Goal: Feedback & Contribution: Contribute content

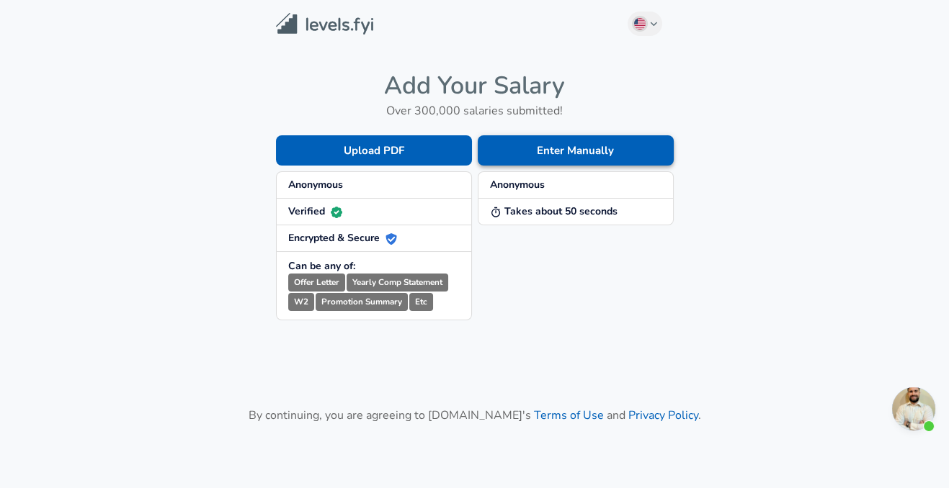
click at [539, 161] on button "Enter Manually" at bounding box center [576, 150] width 196 height 30
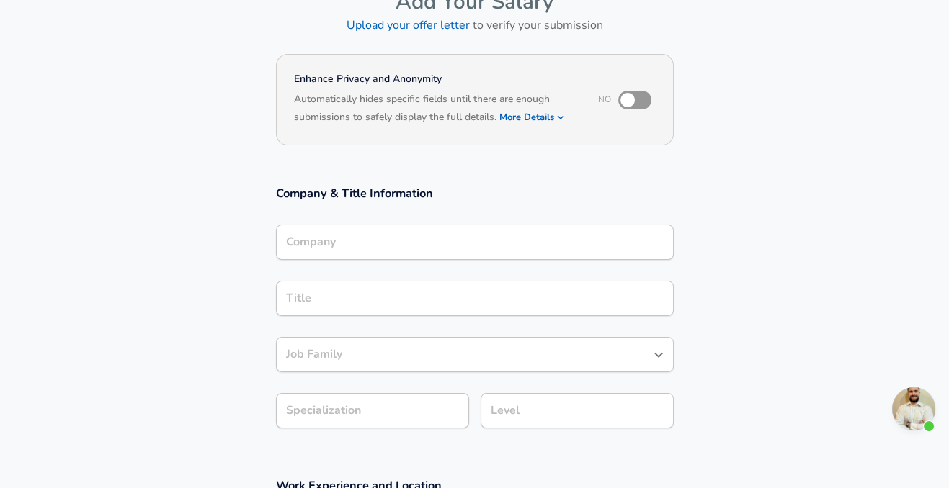
scroll to position [102, 0]
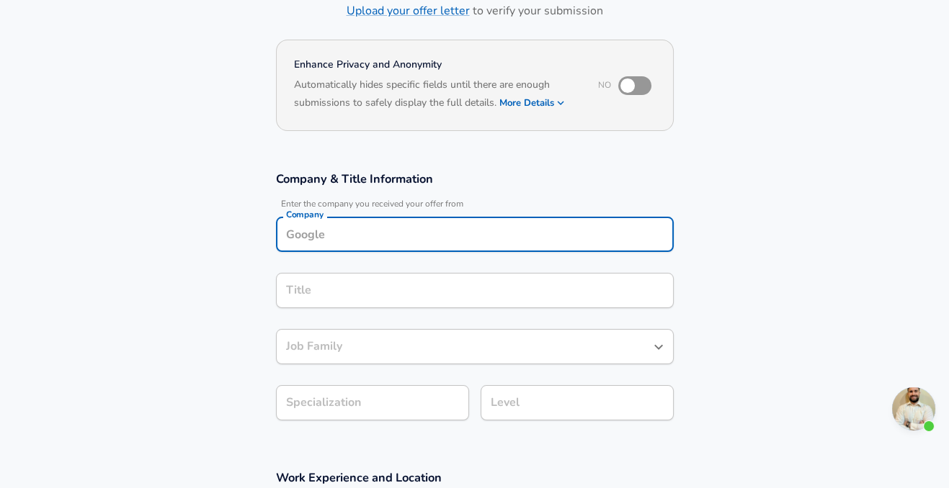
click at [408, 249] on div "Company" at bounding box center [475, 234] width 398 height 35
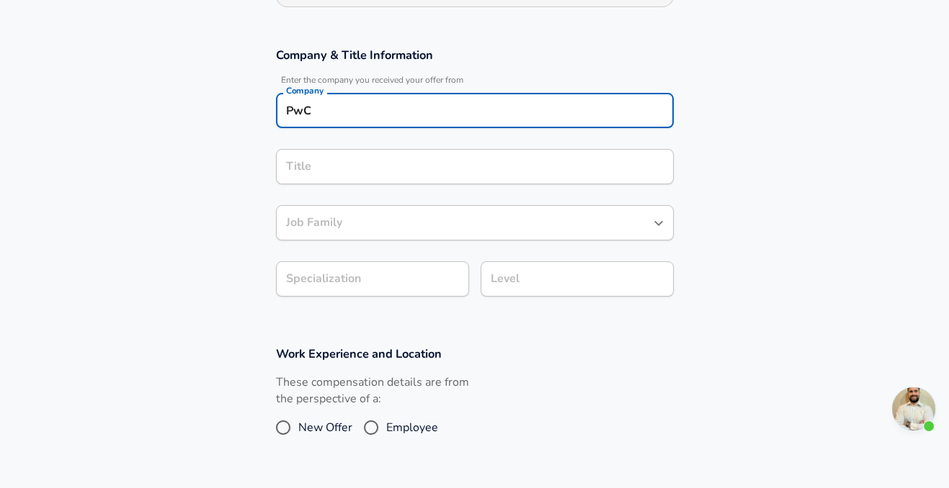
type input "PwC"
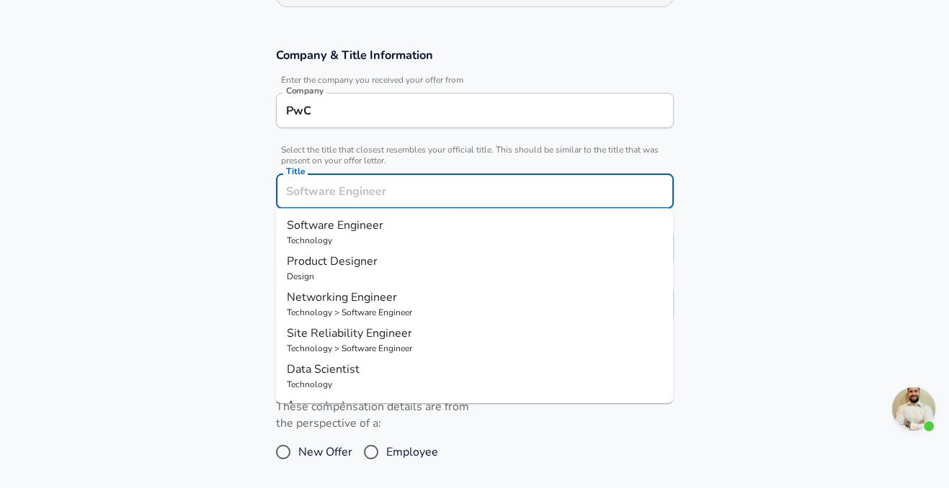
scroll to position [255, 0]
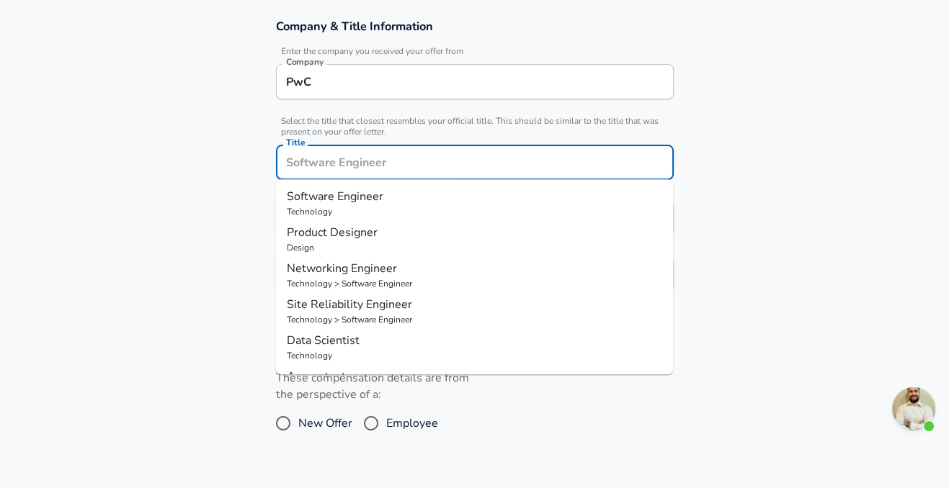
click at [516, 172] on input "Title" at bounding box center [474, 162] width 385 height 22
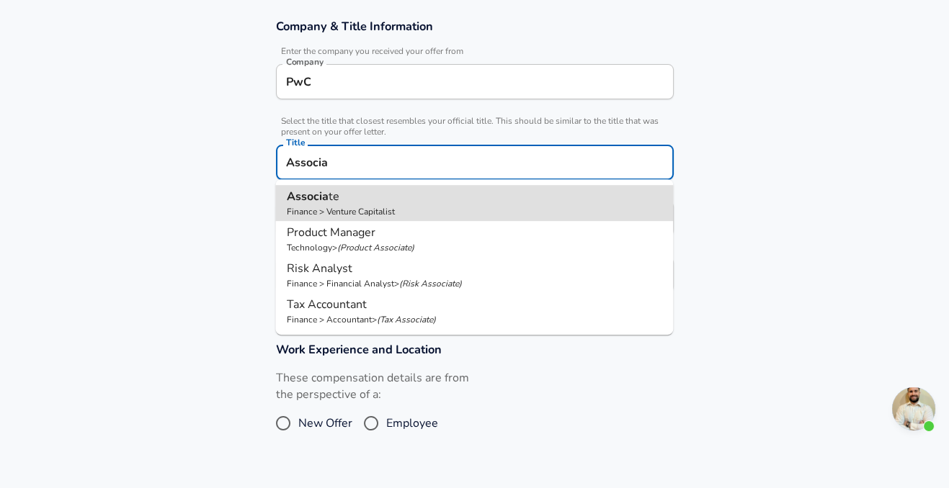
type input "Associate"
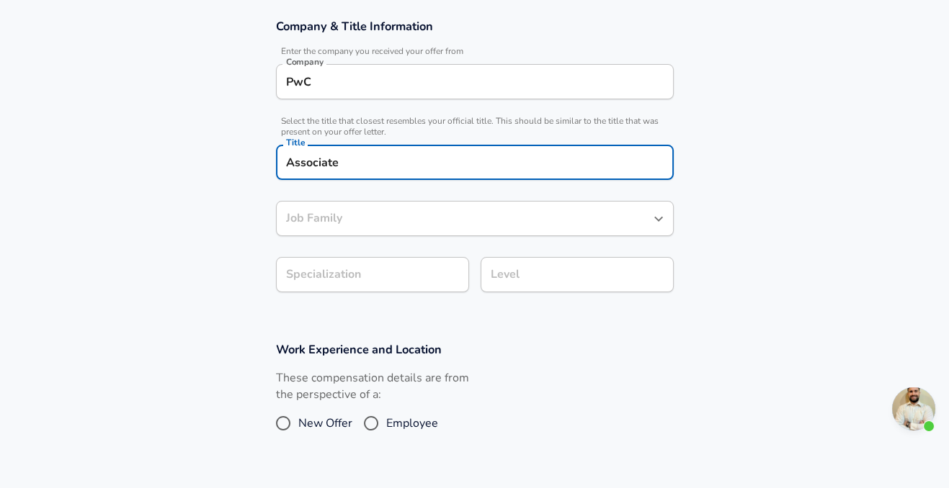
type input "Venture Capitalist"
type input "Associate"
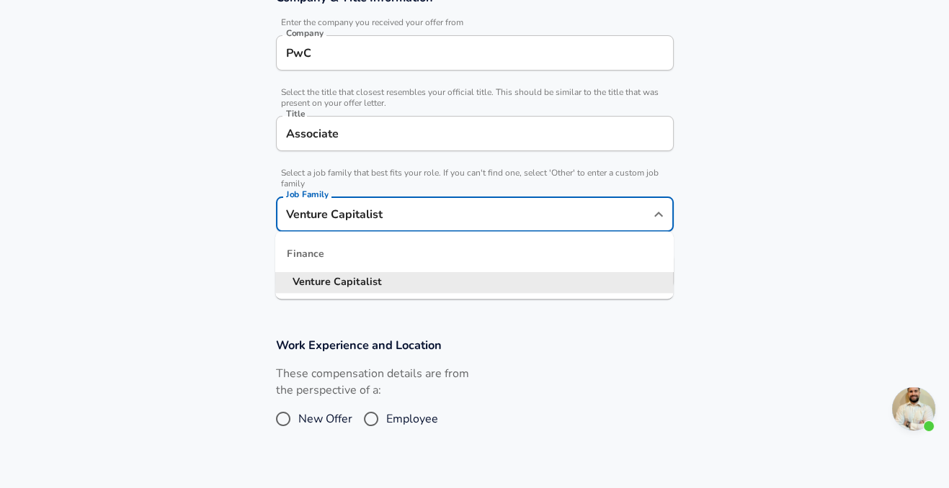
click at [424, 215] on input "Venture Capitalist" at bounding box center [463, 214] width 363 height 22
type input "V"
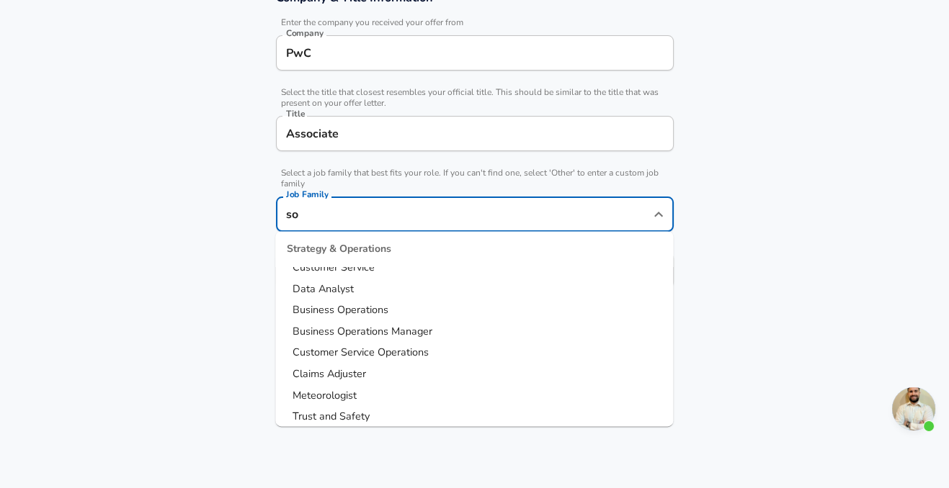
scroll to position [765, 0]
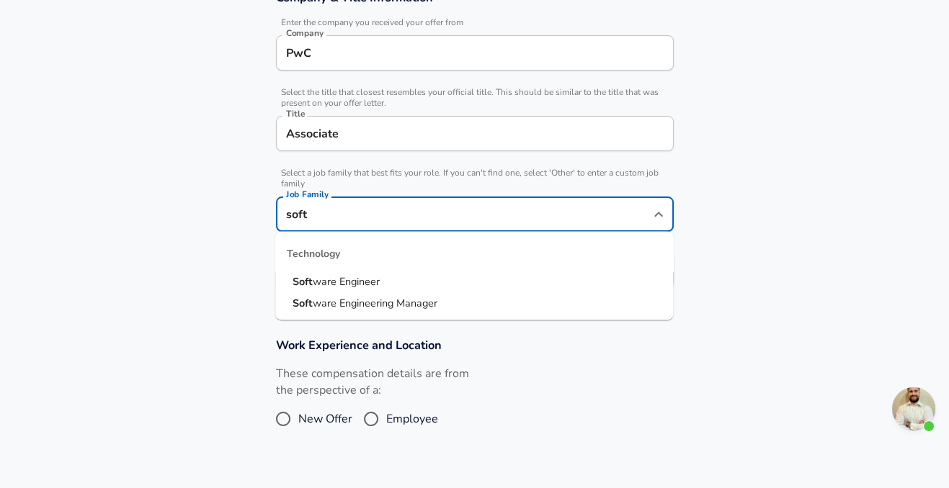
click at [377, 276] on span "ware Engineer" at bounding box center [346, 281] width 67 height 14
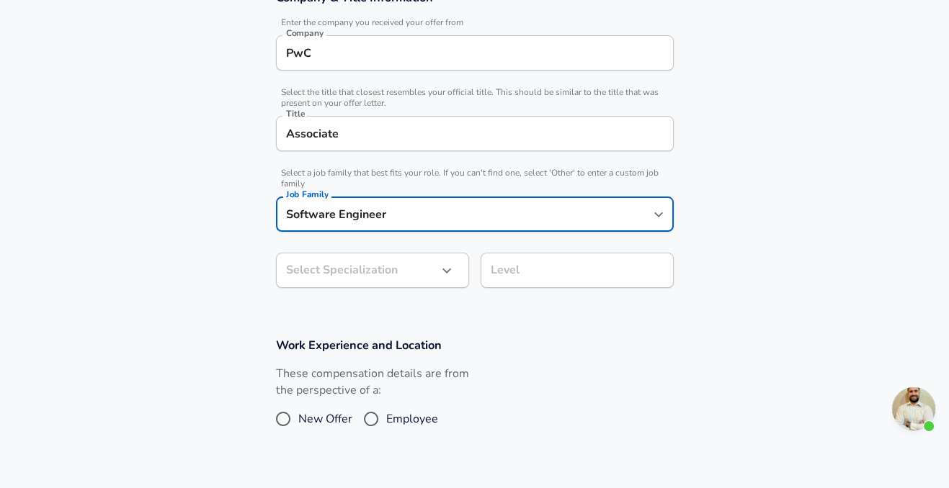
type input "Software Engineer"
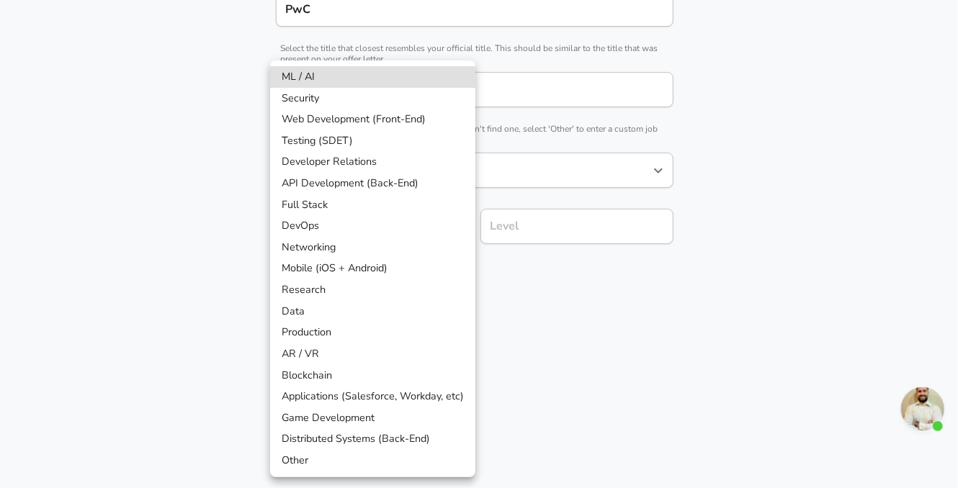
click at [352, 302] on li "Data" at bounding box center [372, 312] width 205 height 22
type input "Data"
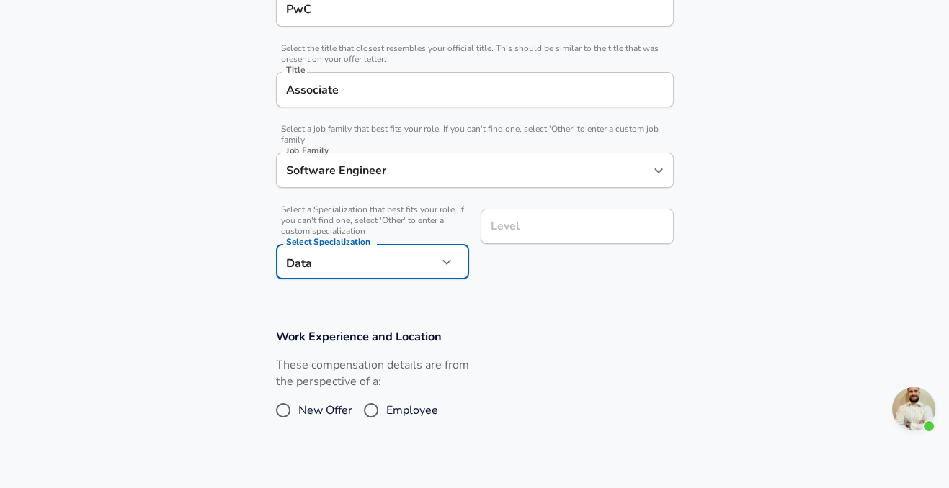
click at [565, 238] on div "Level" at bounding box center [576, 226] width 193 height 35
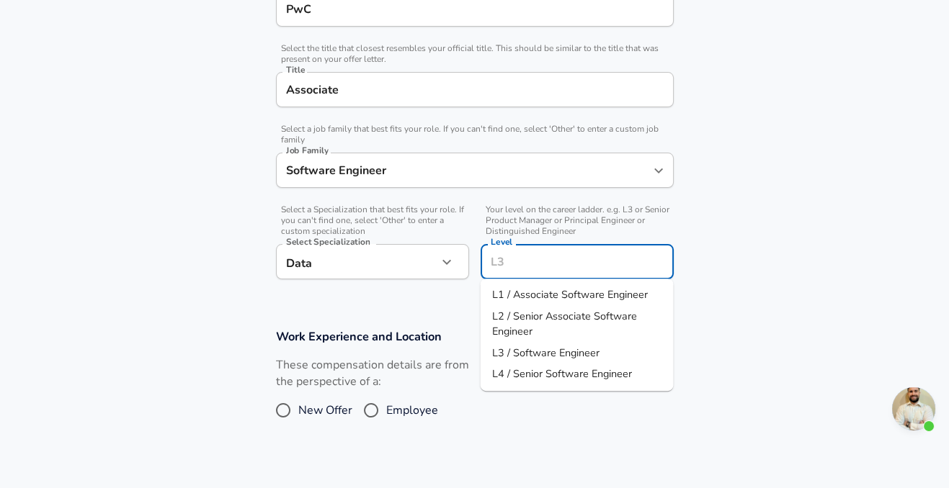
scroll to position [357, 0]
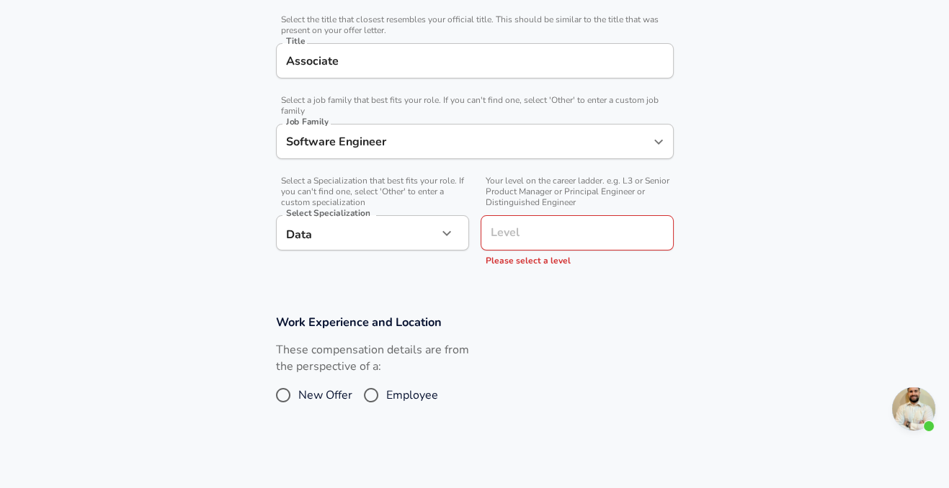
click at [761, 270] on section "Company & Title Information Enter the company you received your offer from Comp…" at bounding box center [474, 99] width 949 height 398
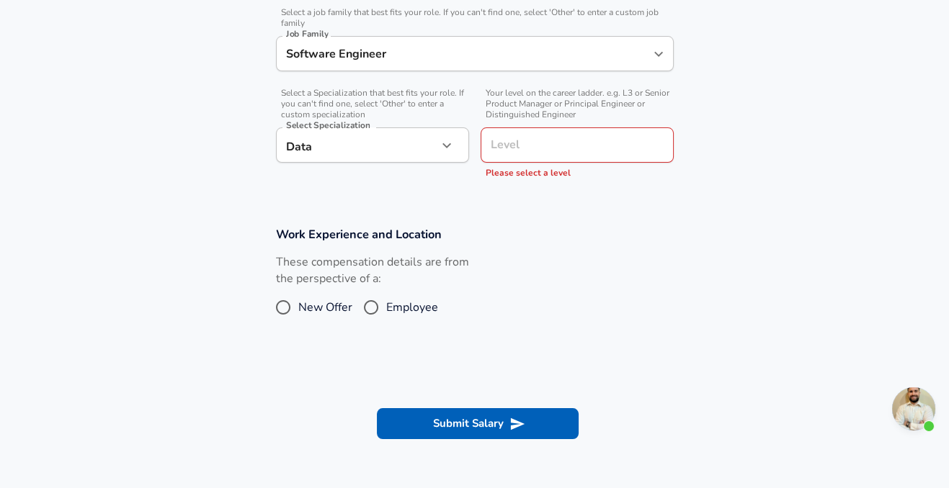
scroll to position [447, 0]
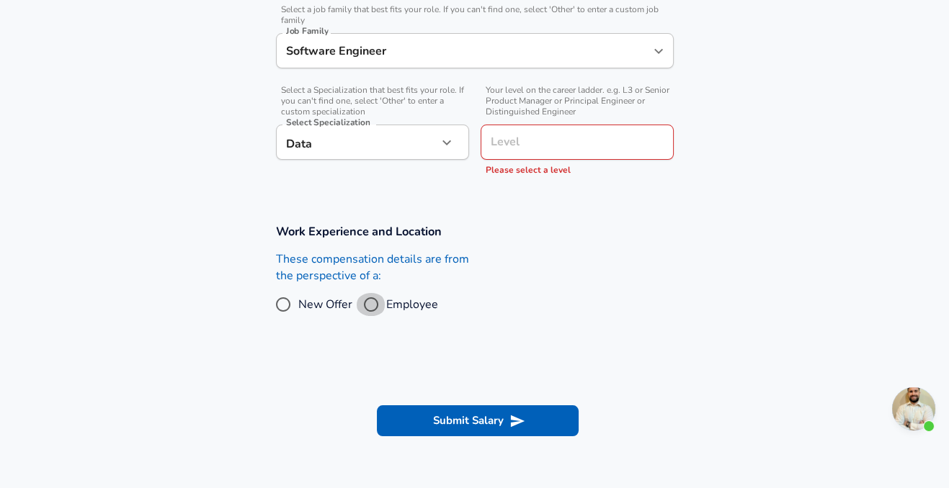
click at [372, 308] on input "Employee" at bounding box center [371, 304] width 30 height 23
radio input "true"
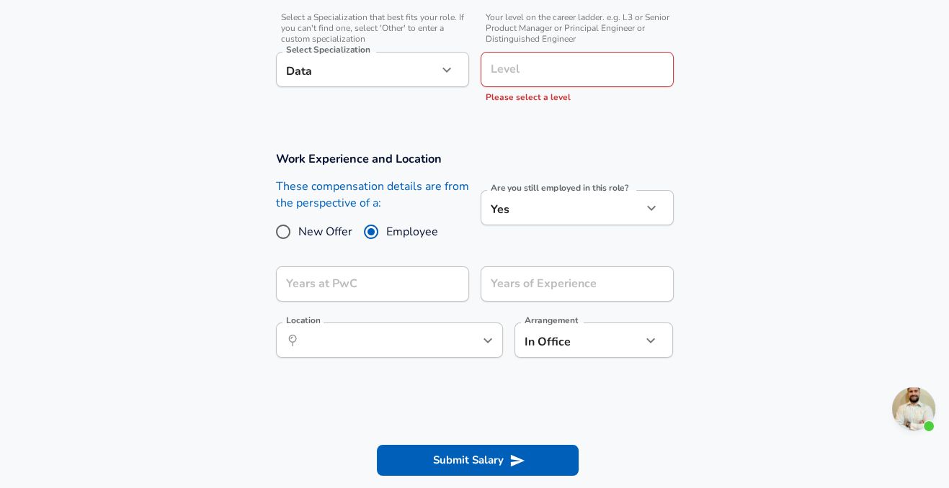
scroll to position [521, 0]
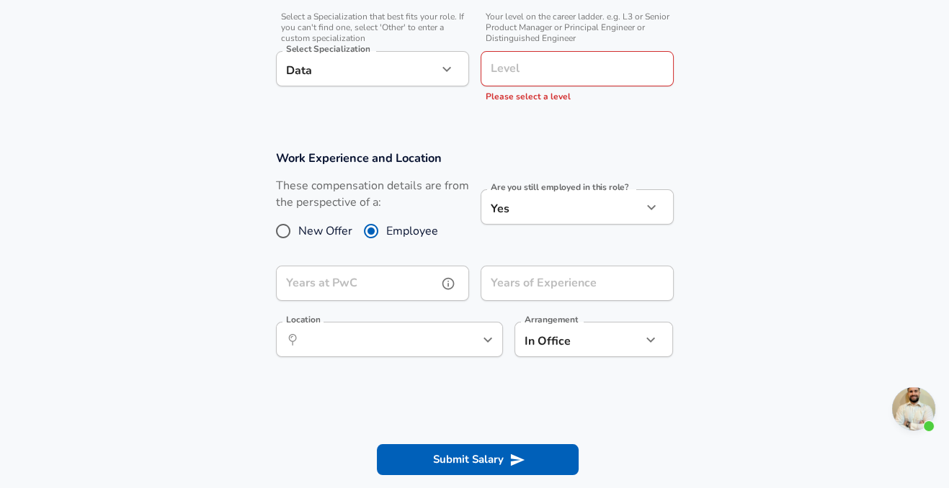
click at [393, 297] on input "Years at PwC" at bounding box center [356, 283] width 161 height 35
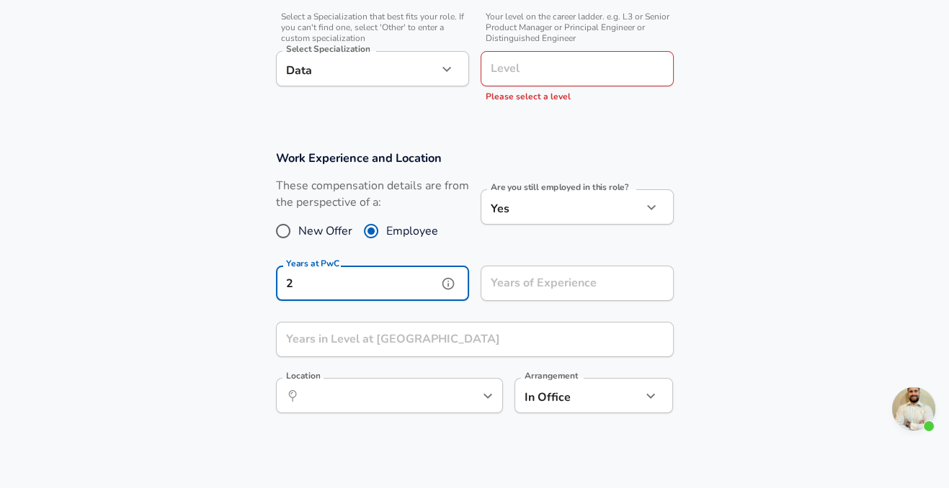
type input "2"
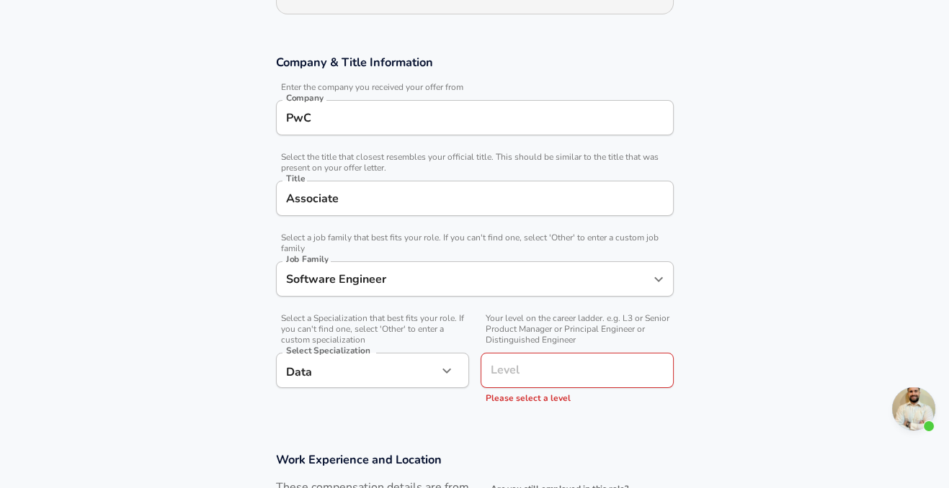
scroll to position [221, 0]
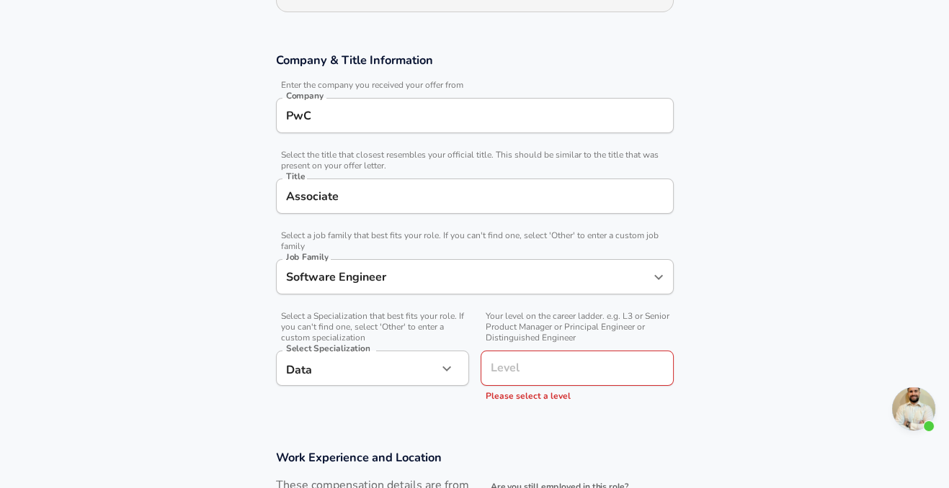
click at [419, 267] on input "Software Engineer" at bounding box center [463, 277] width 363 height 22
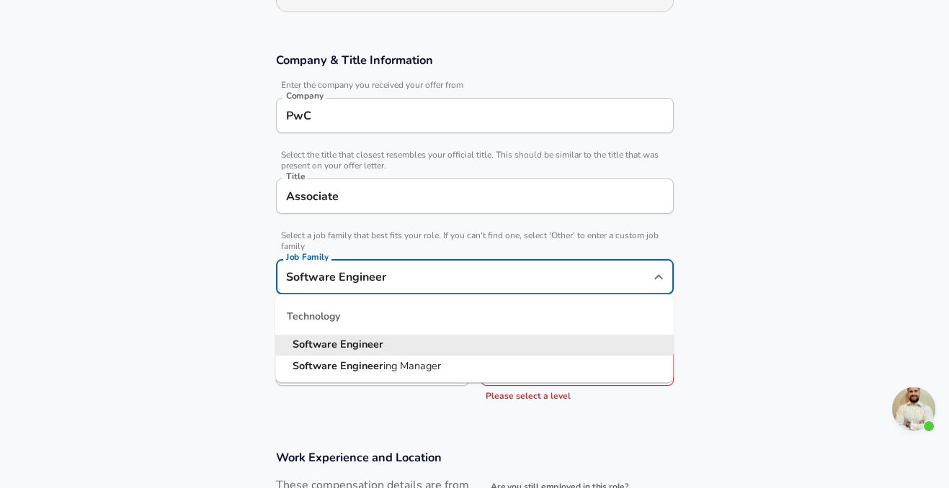
click at [419, 267] on input "Software Engineer" at bounding box center [463, 277] width 363 height 22
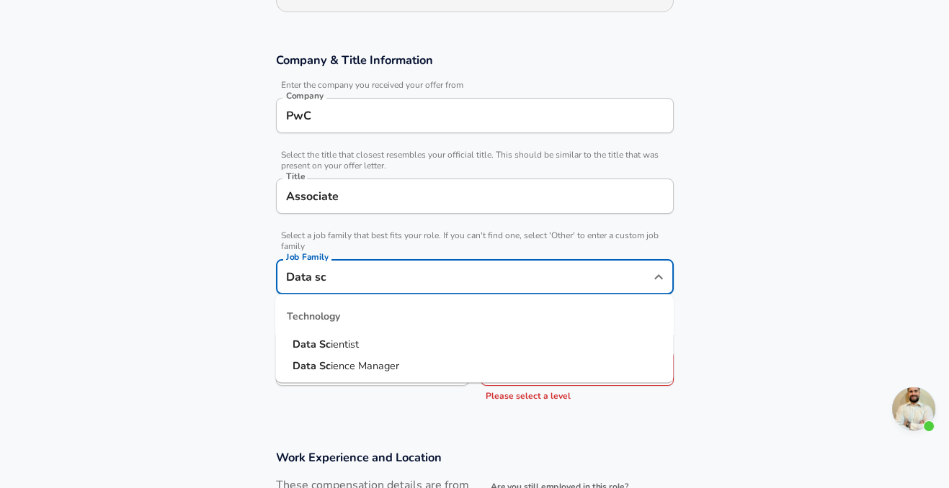
click at [358, 340] on span "ientist" at bounding box center [345, 344] width 28 height 14
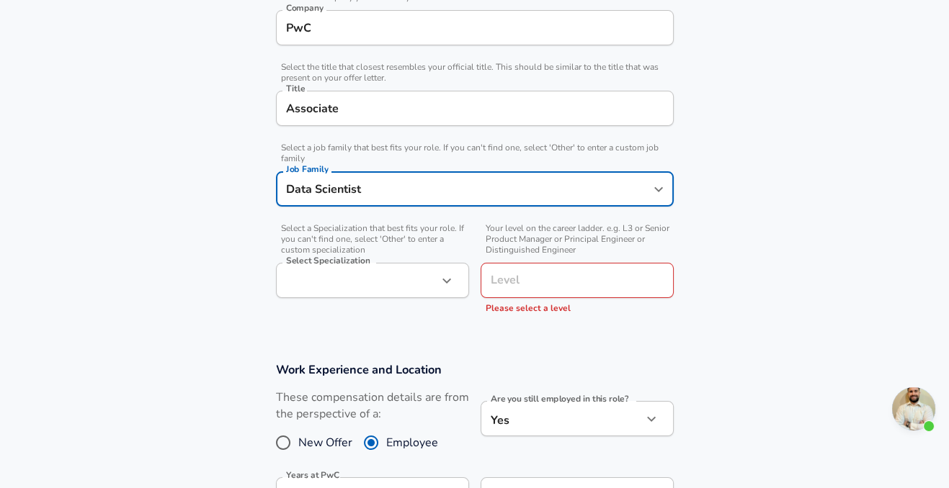
scroll to position [311, 0]
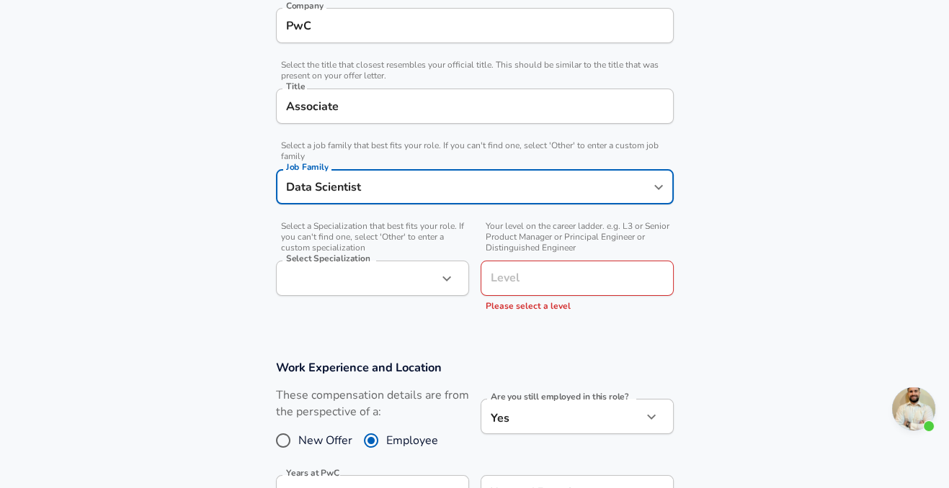
type input "Data Scientist"
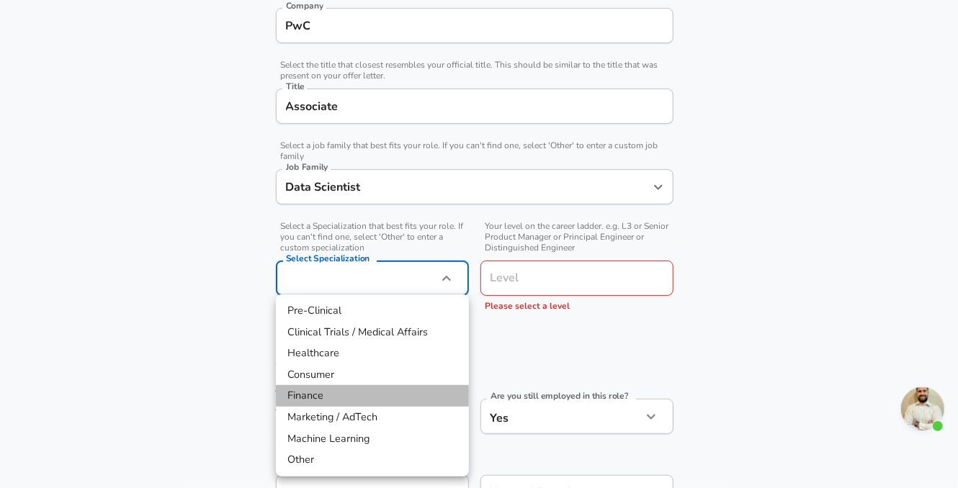
click at [354, 393] on li "Finance" at bounding box center [372, 396] width 193 height 22
type input "Finance"
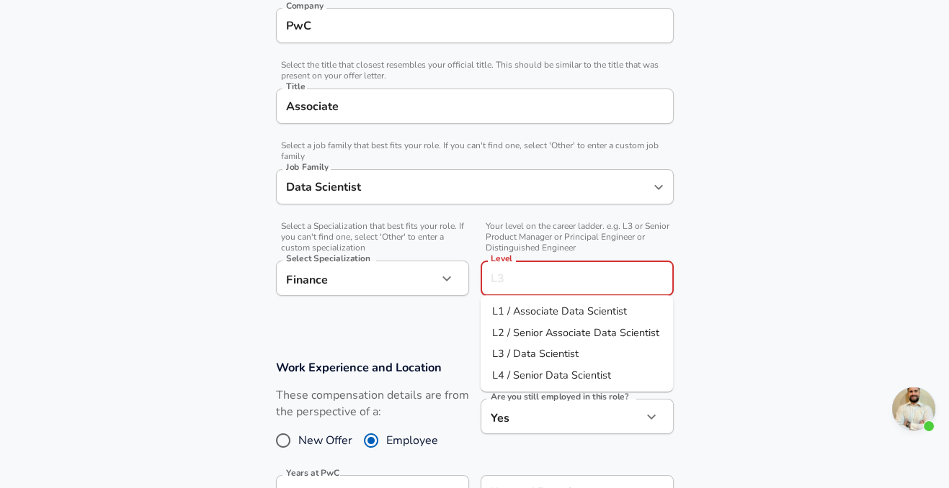
click at [589, 280] on input "Level" at bounding box center [577, 278] width 180 height 22
click at [569, 313] on span "L1 / Associate Data Scientist" at bounding box center [558, 311] width 135 height 14
type input "L1 / Associate Data Scientist"
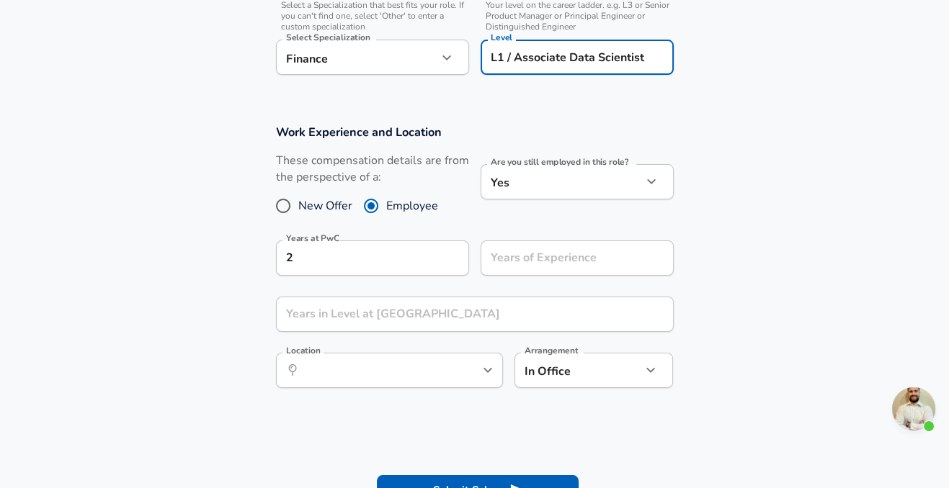
scroll to position [534, 0]
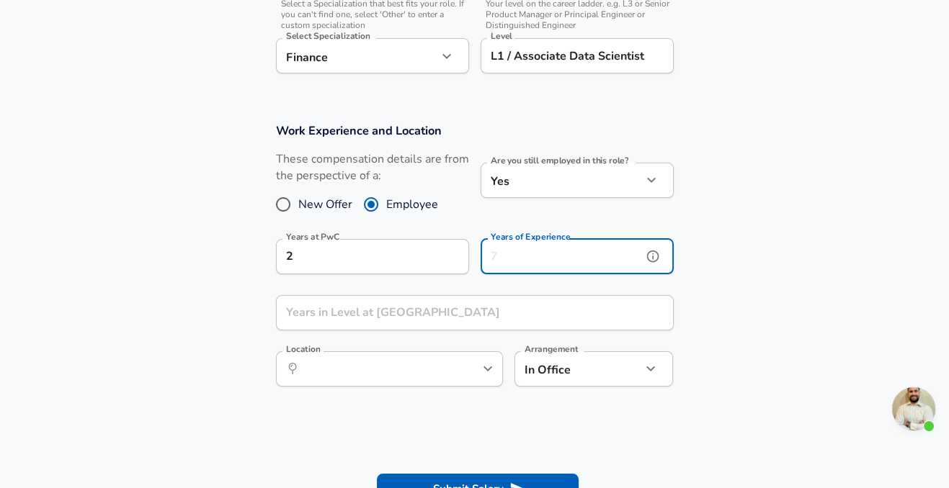
click at [560, 255] on input "Years of Experience" at bounding box center [560, 256] width 161 height 35
type input "5"
click at [580, 321] on input "Years in Level at [GEOGRAPHIC_DATA]" at bounding box center [459, 312] width 366 height 35
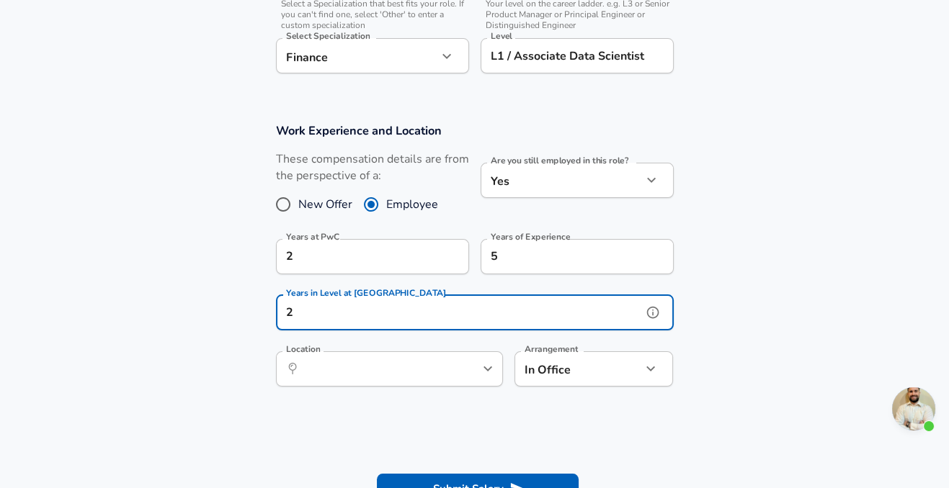
click at [435, 382] on div "​ Location" at bounding box center [389, 369] width 227 height 35
type input "2"
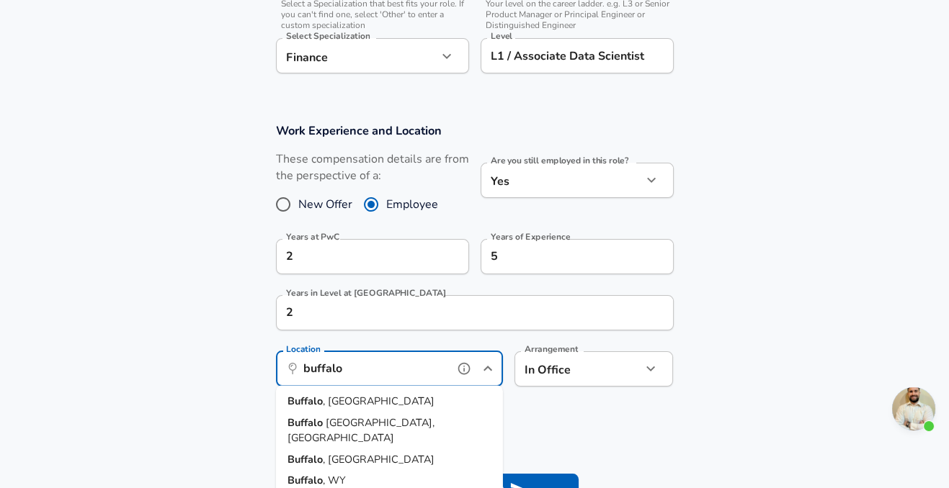
click at [378, 398] on li "[GEOGRAPHIC_DATA] , [GEOGRAPHIC_DATA]" at bounding box center [389, 402] width 227 height 22
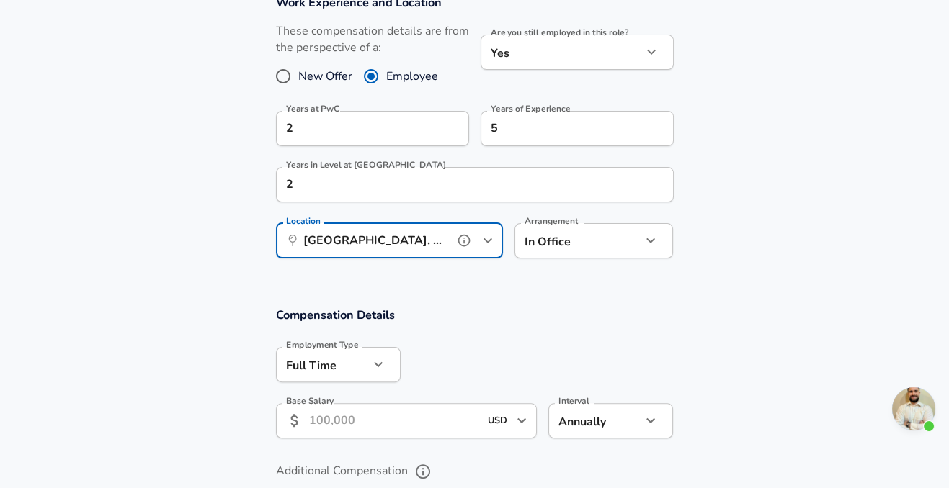
scroll to position [663, 0]
type input "[GEOGRAPHIC_DATA], [GEOGRAPHIC_DATA]"
click at [627, 253] on div "In Office office Arrangement" at bounding box center [593, 239] width 159 height 35
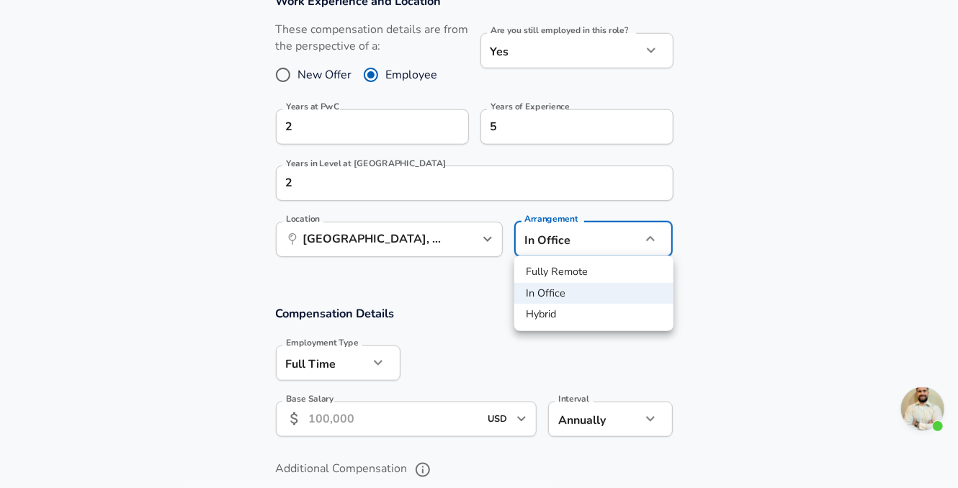
click at [590, 270] on li "Fully Remote" at bounding box center [593, 272] width 159 height 22
type input "remote"
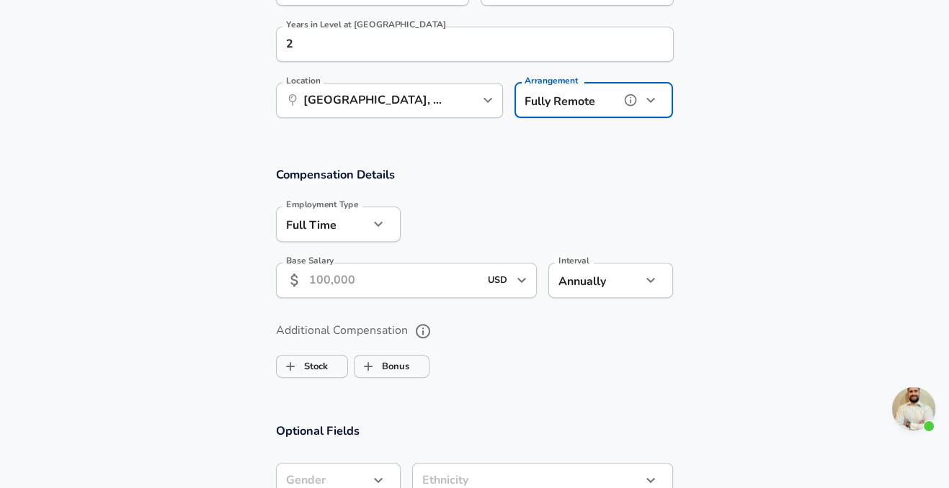
scroll to position [803, 0]
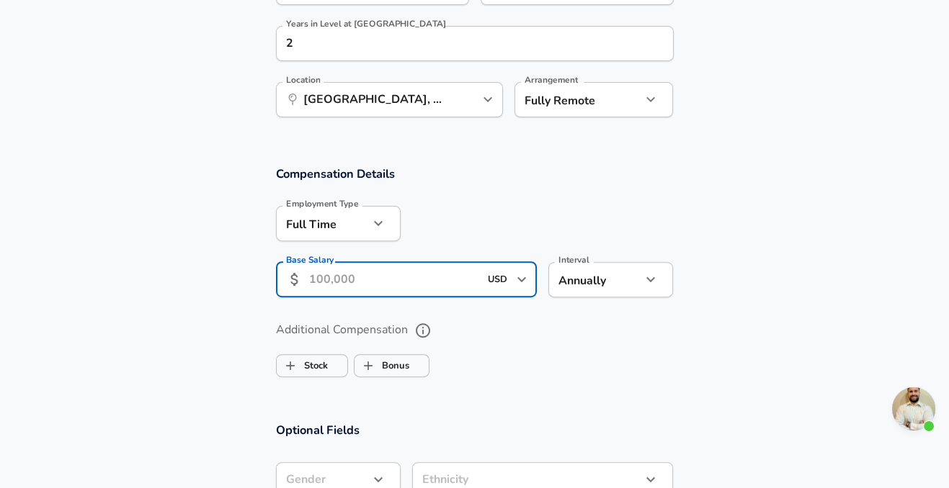
click at [407, 262] on input "Base Salary" at bounding box center [394, 279] width 171 height 35
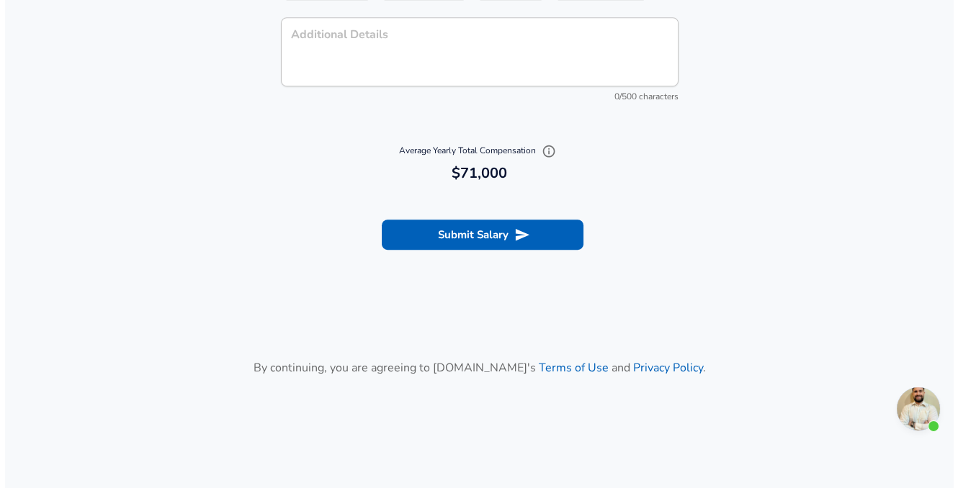
scroll to position [1467, 0]
type input "71,000"
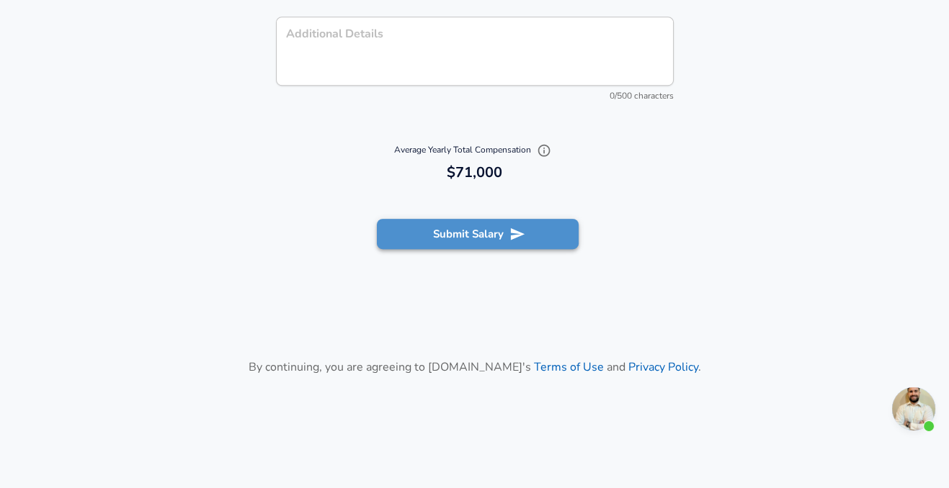
click at [521, 240] on button "Submit Salary" at bounding box center [478, 234] width 202 height 30
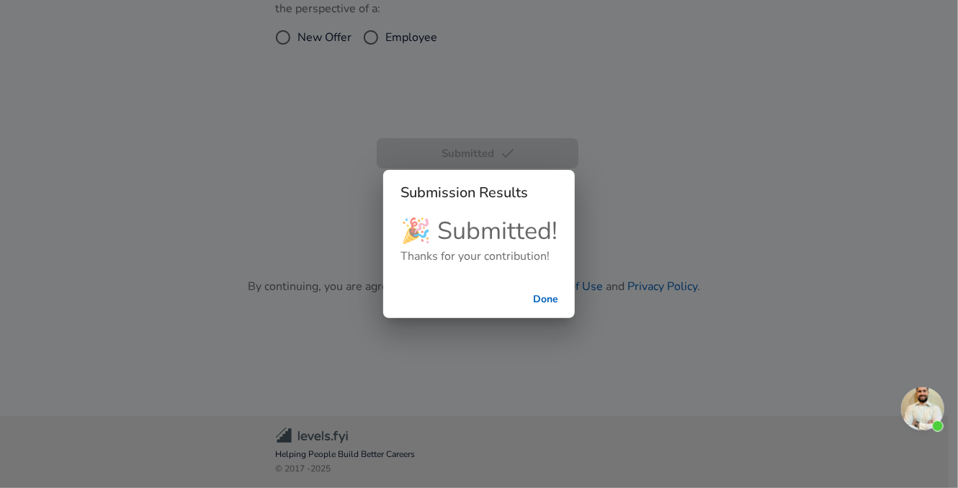
scroll to position [530, 0]
